Goal: Check status: Check status

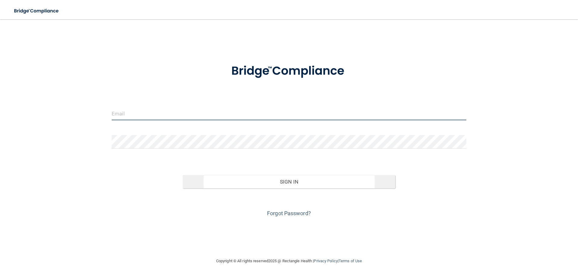
type input "[EMAIL_ADDRESS][DOMAIN_NAME]"
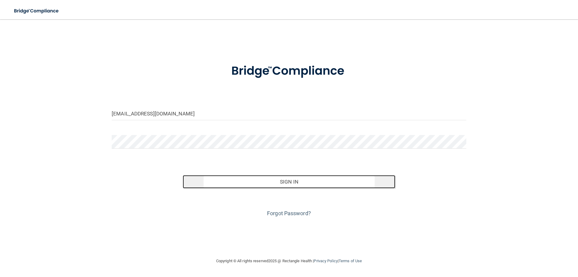
click at [306, 177] on button "Sign In" at bounding box center [289, 181] width 213 height 13
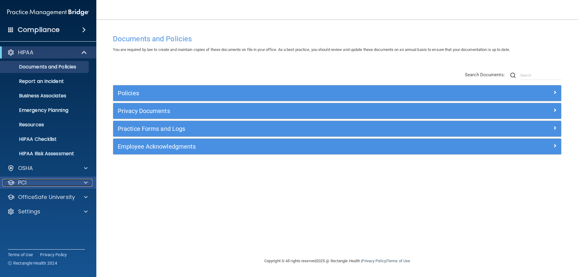
click at [89, 183] on div at bounding box center [84, 182] width 15 height 7
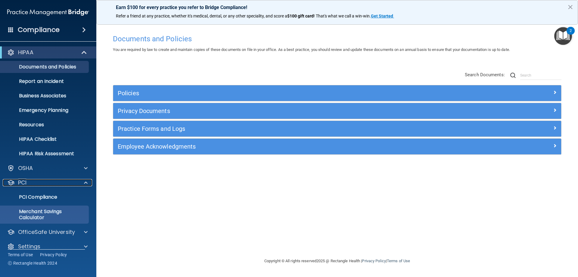
scroll to position [8, 0]
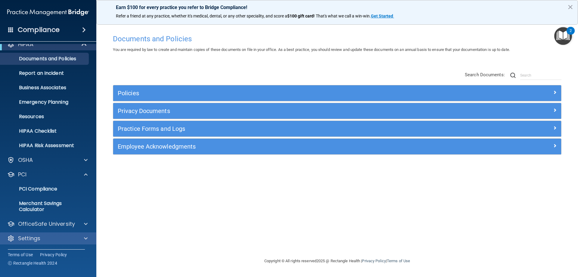
click at [79, 233] on div "Settings" at bounding box center [48, 238] width 97 height 12
click at [52, 235] on div "Settings" at bounding box center [40, 237] width 75 height 7
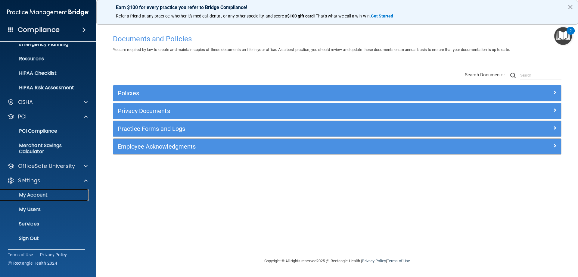
click at [50, 196] on p "My Account" at bounding box center [45, 195] width 82 height 6
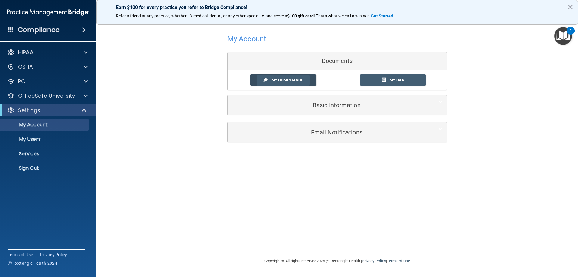
click at [296, 77] on link "My Compliance" at bounding box center [283, 79] width 66 height 11
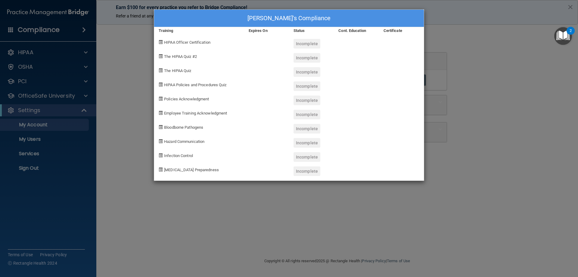
click at [505, 193] on div "[PERSON_NAME]'s Compliance Training Expires On Status Cont. Education Certifica…" at bounding box center [289, 138] width 578 height 277
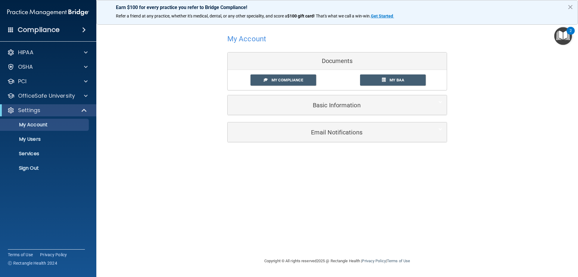
click at [336, 85] on div "My Compliance" at bounding box center [291, 79] width 91 height 11
click at [345, 113] on div "Basic Information" at bounding box center [336, 105] width 219 height 20
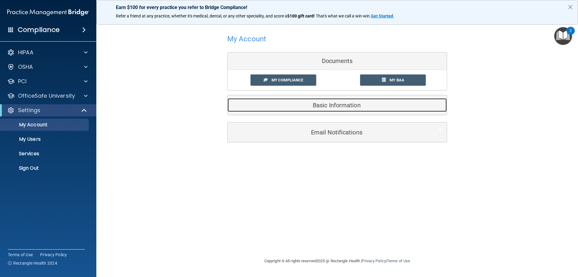
click at [345, 104] on h5 "Basic Information" at bounding box center [328, 105] width 192 height 7
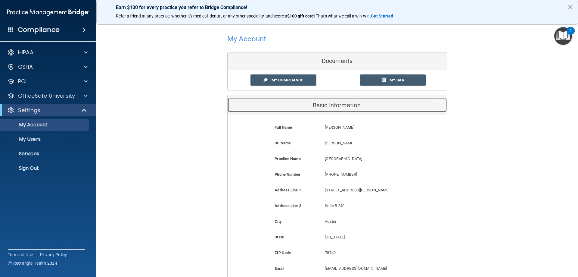
scroll to position [82, 0]
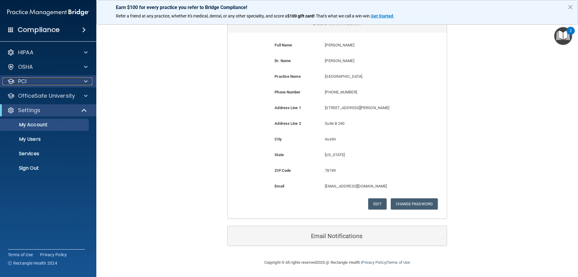
click at [45, 82] on div "PCI" at bounding box center [40, 81] width 75 height 7
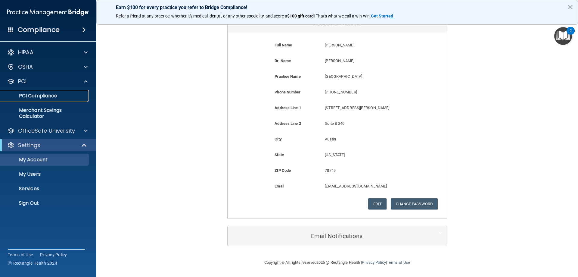
click at [59, 95] on p "PCI Compliance" at bounding box center [45, 96] width 82 height 6
